Goal: Task Accomplishment & Management: Manage account settings

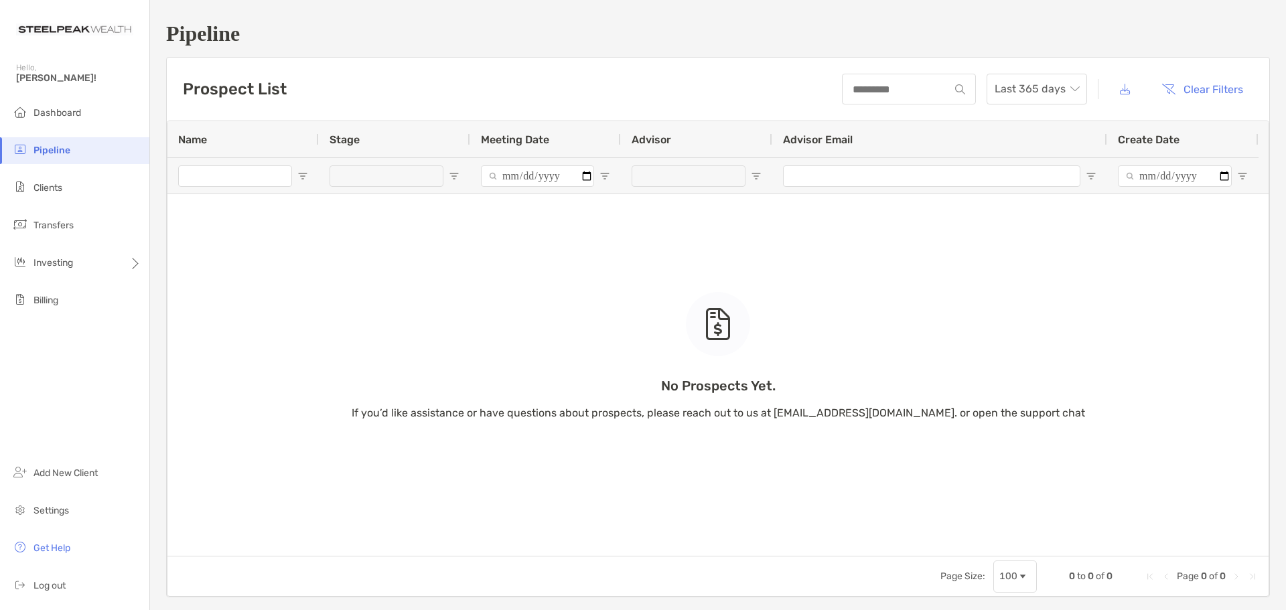
click at [78, 130] on ul "Dashboard Pipeline Clients Transfers Investing Billing" at bounding box center [74, 212] width 149 height 225
click at [76, 126] on li "Dashboard" at bounding box center [74, 113] width 149 height 27
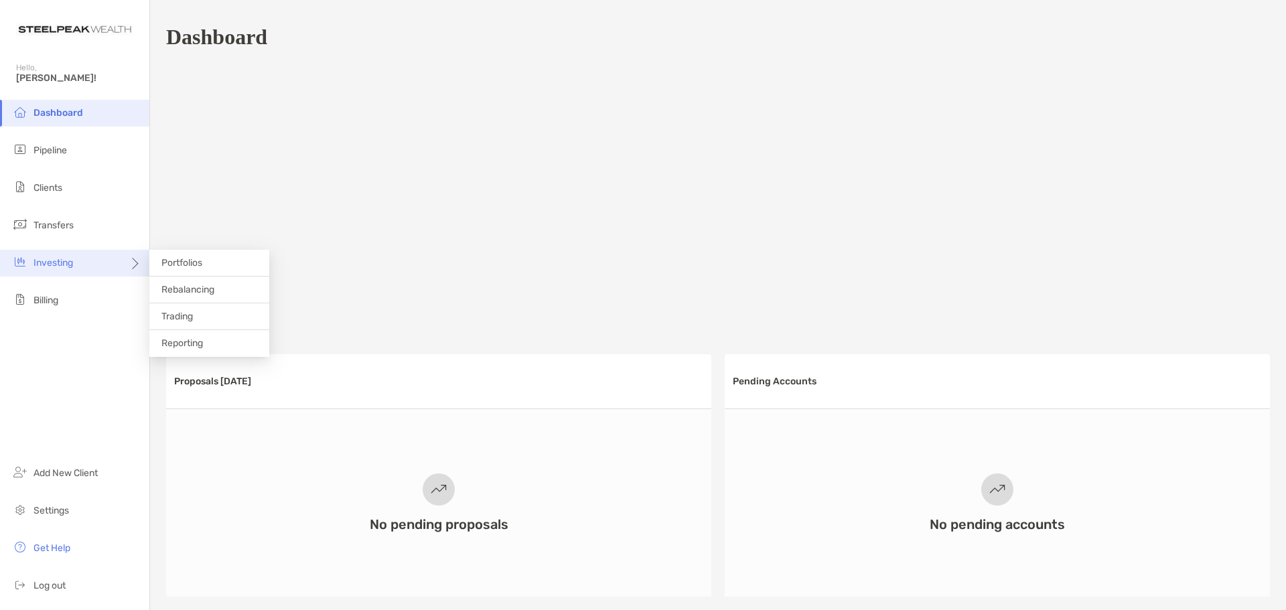
click at [127, 267] on div "Investing" at bounding box center [74, 263] width 149 height 27
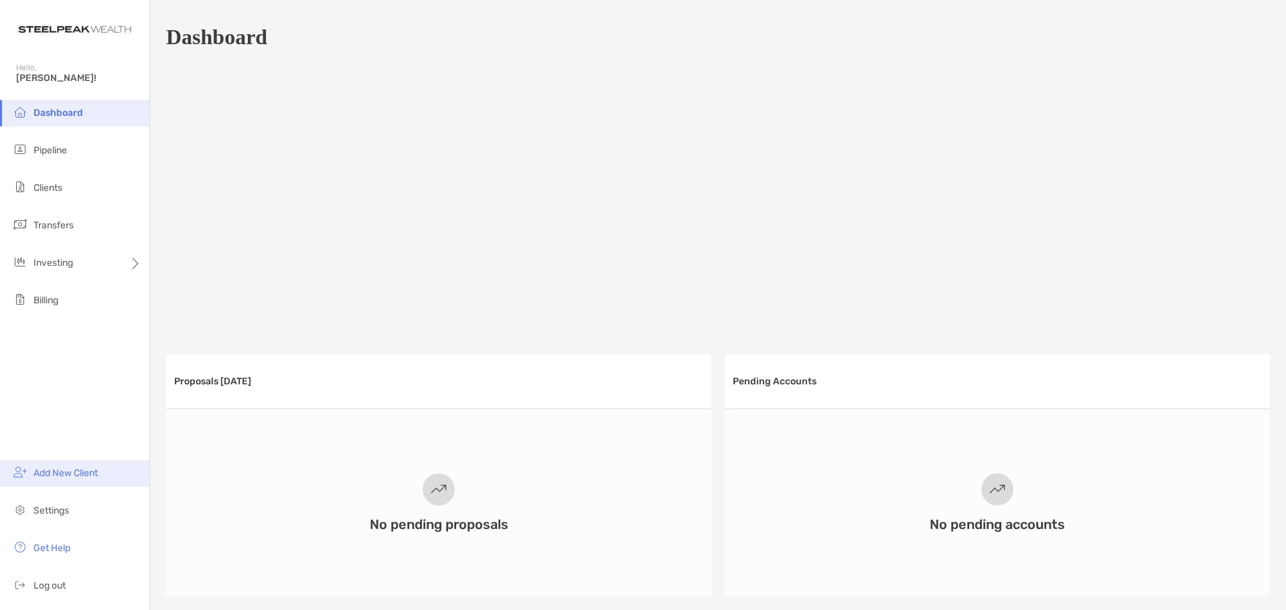
click at [65, 480] on li "Add New Client" at bounding box center [74, 473] width 149 height 27
click at [60, 155] on span "Pipeline" at bounding box center [51, 150] width 34 height 11
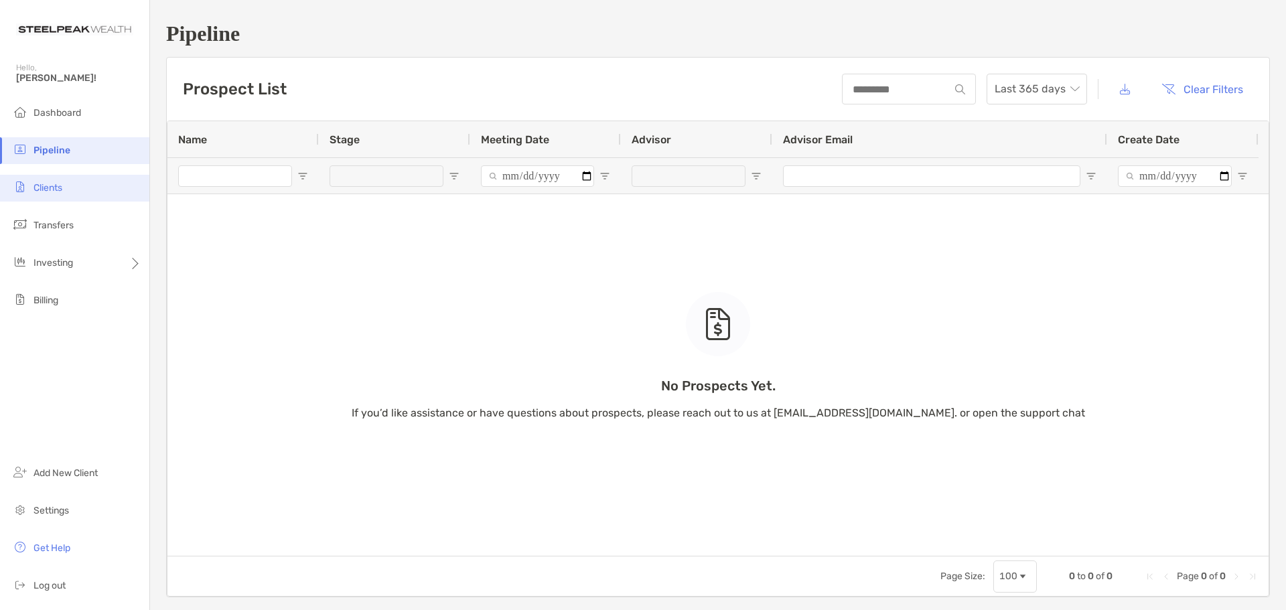
click at [65, 194] on li "Clients" at bounding box center [74, 188] width 149 height 27
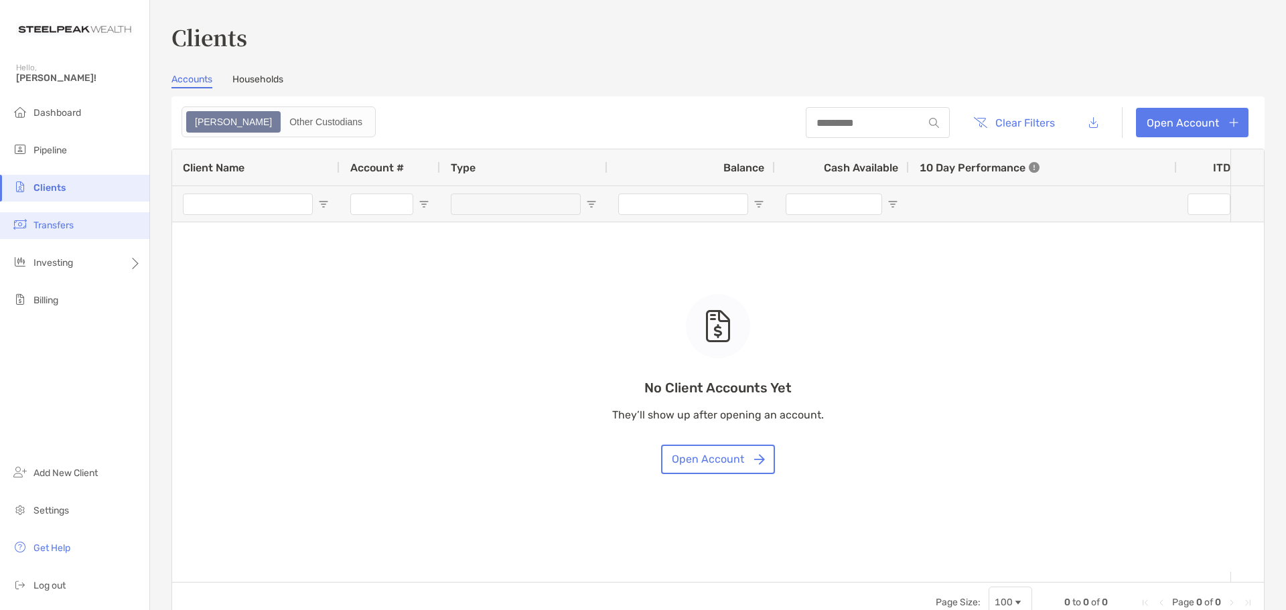
click at [74, 232] on li "Transfers" at bounding box center [74, 225] width 149 height 27
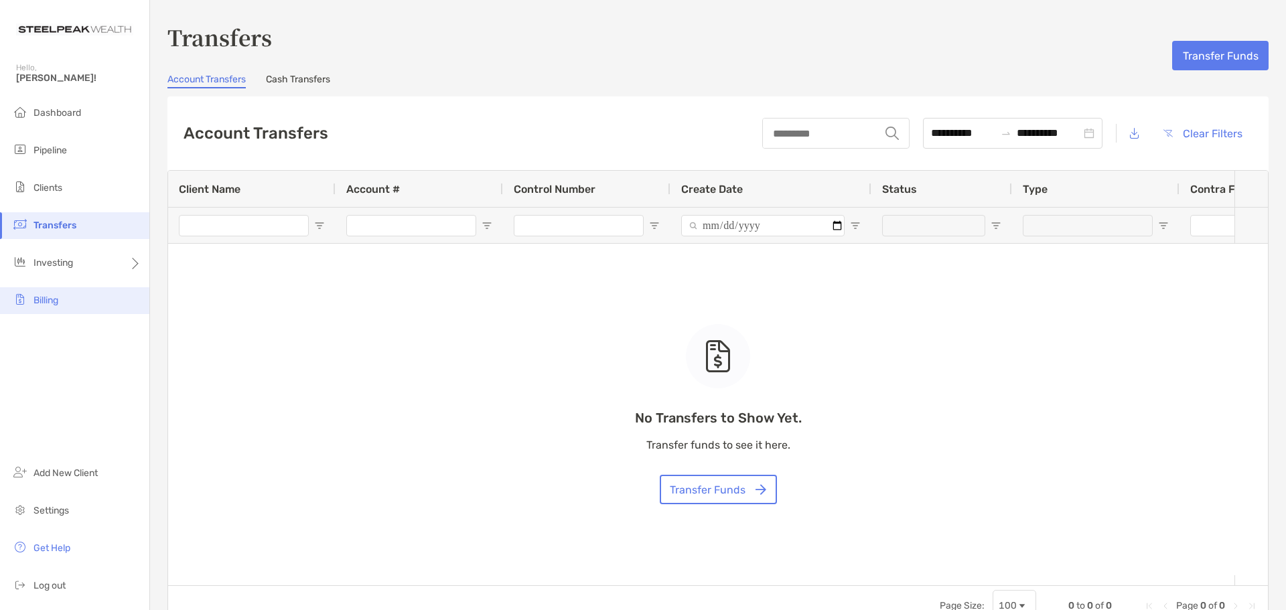
click at [69, 306] on li "Billing" at bounding box center [74, 300] width 149 height 27
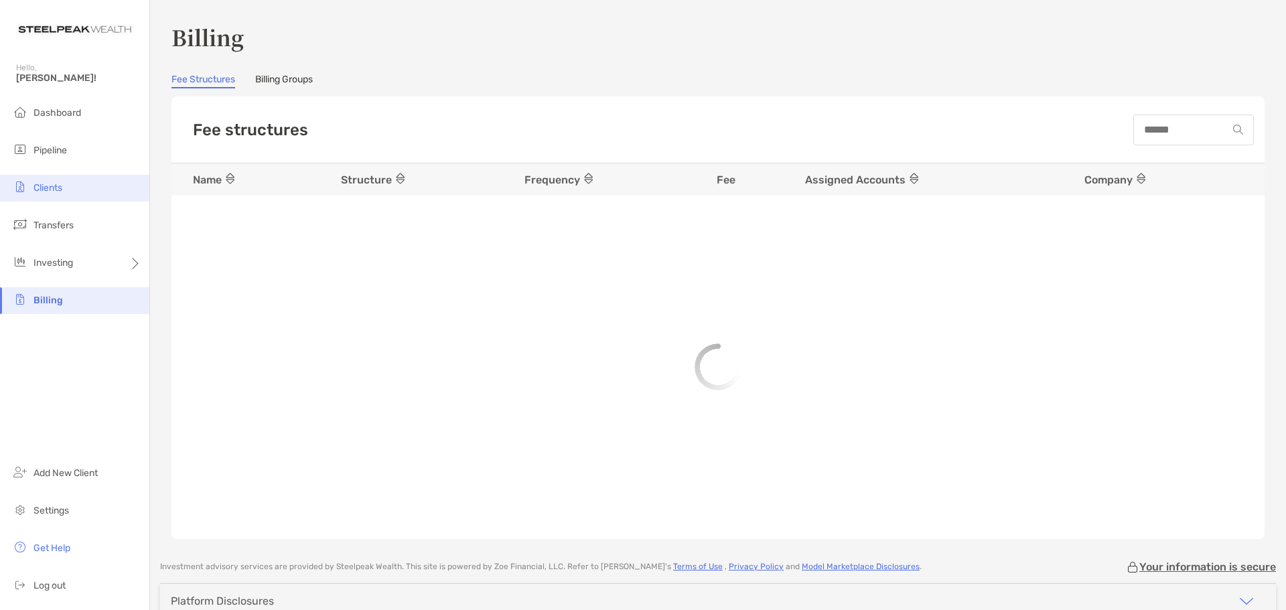
click at [31, 200] on li "Clients" at bounding box center [74, 188] width 149 height 27
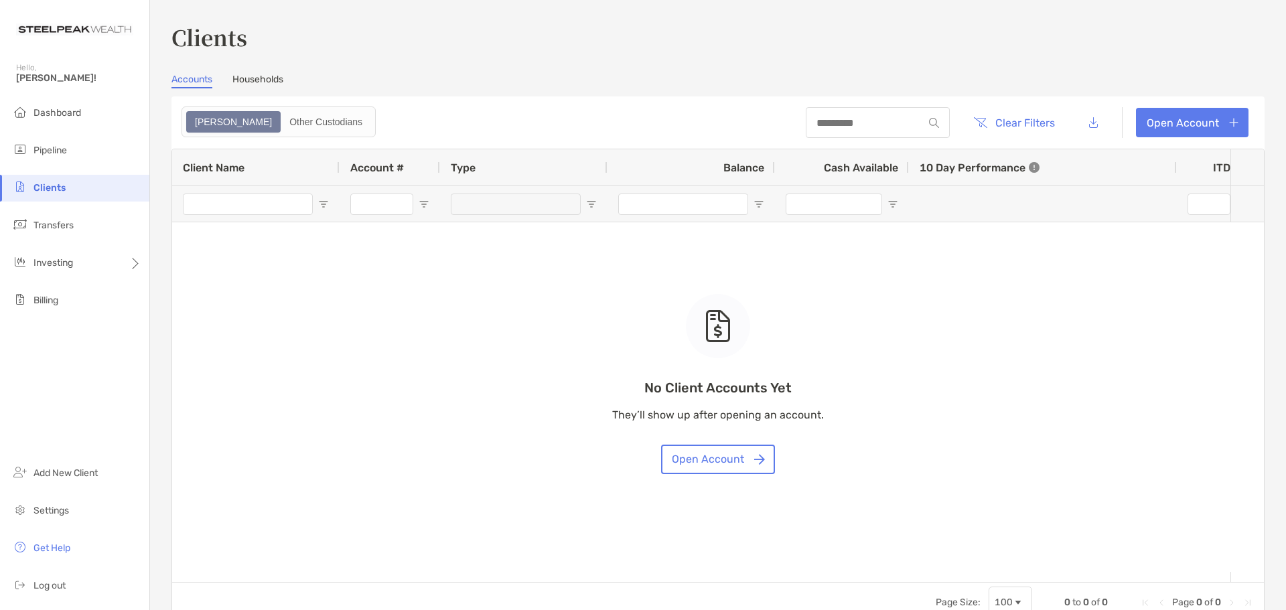
click at [389, 314] on div "No Client Accounts Yet They’ll show up after opening an account. Open Account" at bounding box center [718, 365] width 1092 height 433
